Goal: Communication & Community: Answer question/provide support

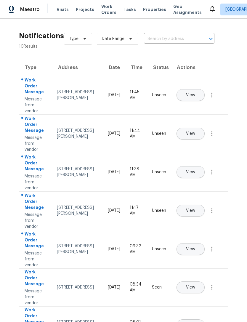
scroll to position [0, 67]
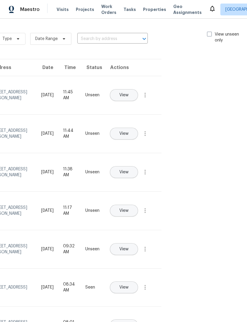
click at [208, 33] on span at bounding box center [209, 34] width 5 height 5
click at [208, 33] on input "View unseen only" at bounding box center [209, 33] width 4 height 4
checkbox input "true"
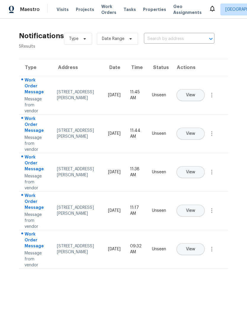
scroll to position [0, 0]
click at [195, 93] on span "View" at bounding box center [190, 95] width 9 height 4
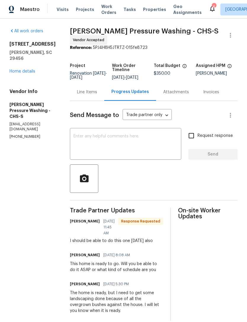
scroll to position [4, 0]
click at [126, 134] on textarea at bounding box center [125, 144] width 104 height 21
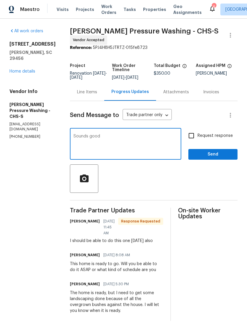
type textarea "Sounds good"
click at [190, 132] on input "Request response" at bounding box center [191, 135] width 12 height 12
checkbox input "true"
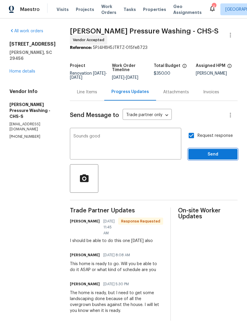
click at [211, 152] on span "Send" at bounding box center [213, 154] width 40 height 7
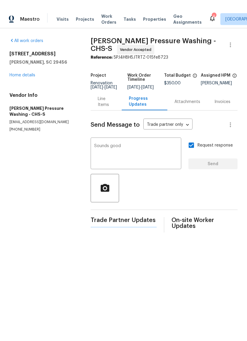
scroll to position [0, 0]
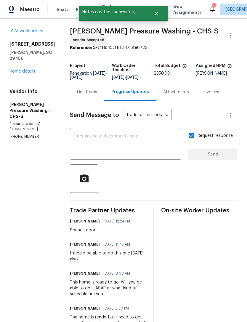
click at [209, 11] on icon at bounding box center [212, 8] width 7 height 7
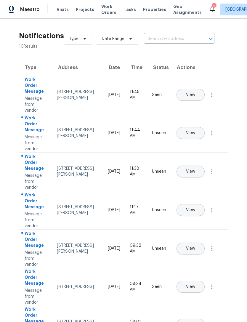
click at [195, 131] on span "View" at bounding box center [190, 133] width 9 height 4
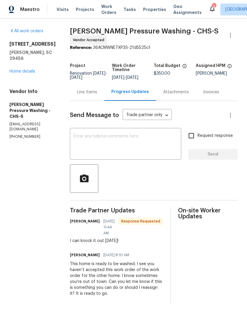
click at [138, 138] on textarea at bounding box center [125, 144] width 104 height 21
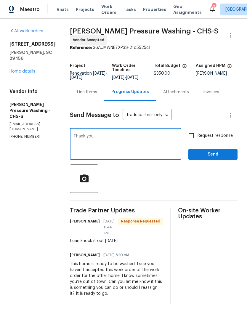
type textarea "Thank you"
click at [194, 135] on input "Request response" at bounding box center [191, 135] width 12 height 12
checkbox input "true"
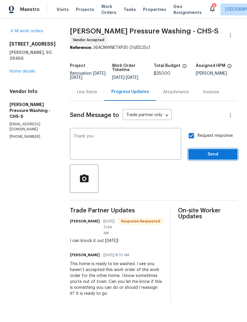
click at [212, 153] on span "Send" at bounding box center [213, 154] width 40 height 7
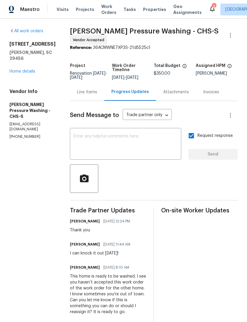
scroll to position [9, 0]
